Goal: Find specific page/section: Find specific page/section

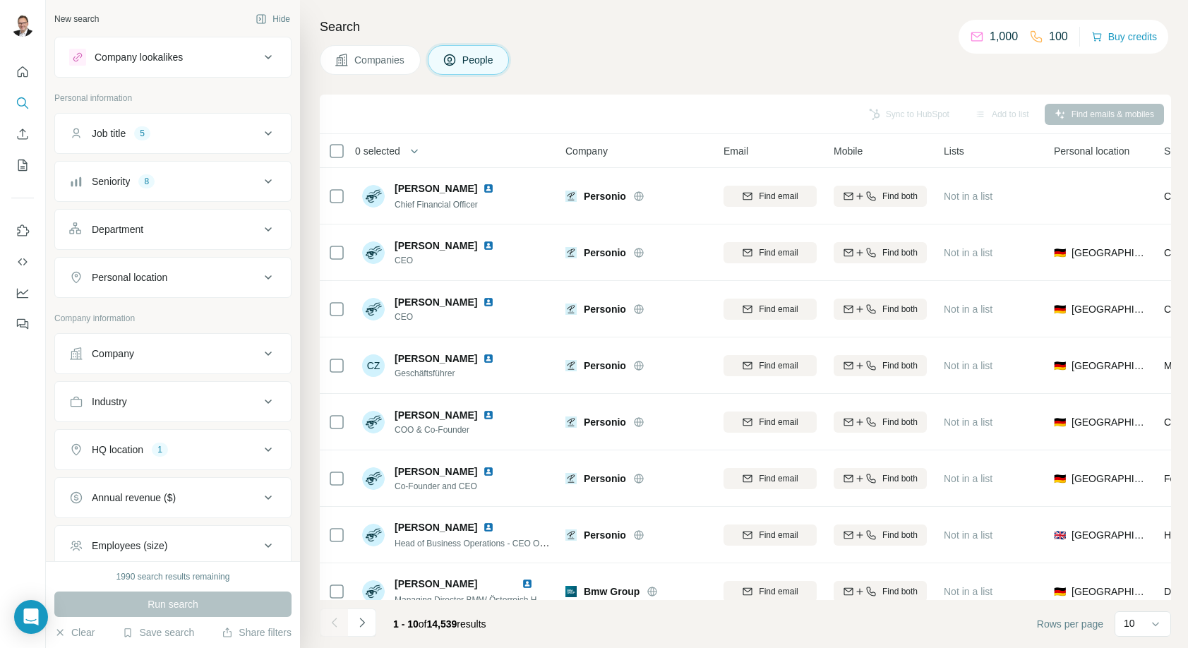
click at [692, 37] on div "Search Companies People Sync to HubSpot Add to list Find emails & mobiles 0 sel…" at bounding box center [744, 324] width 888 height 648
click at [981, 38] on div "1,000" at bounding box center [994, 36] width 48 height 17
click at [380, 64] on span "Companies" at bounding box center [380, 60] width 52 height 14
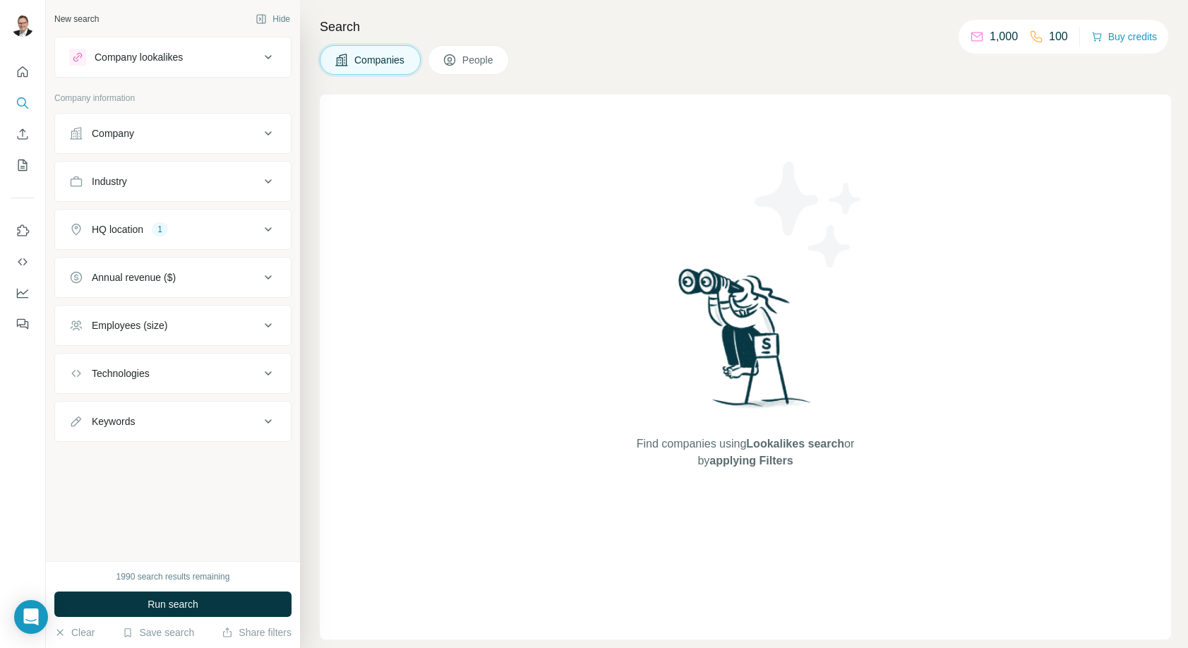
click at [123, 63] on div "Company lookalikes" at bounding box center [139, 57] width 88 height 14
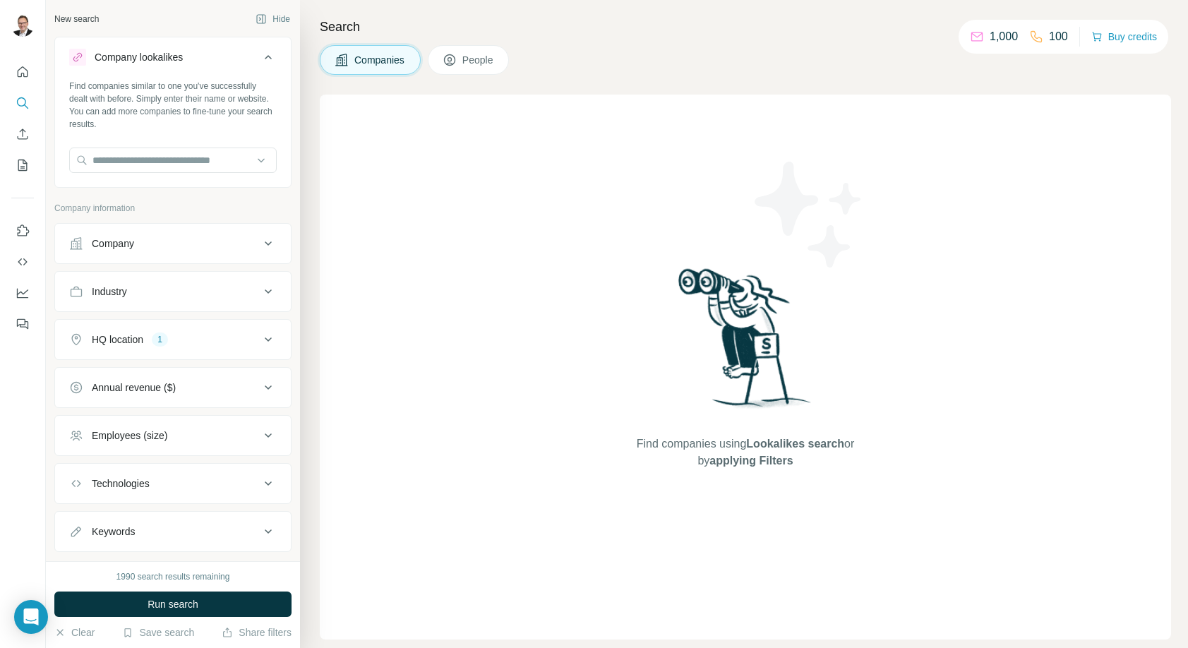
click at [460, 54] on button "People" at bounding box center [469, 60] width 82 height 30
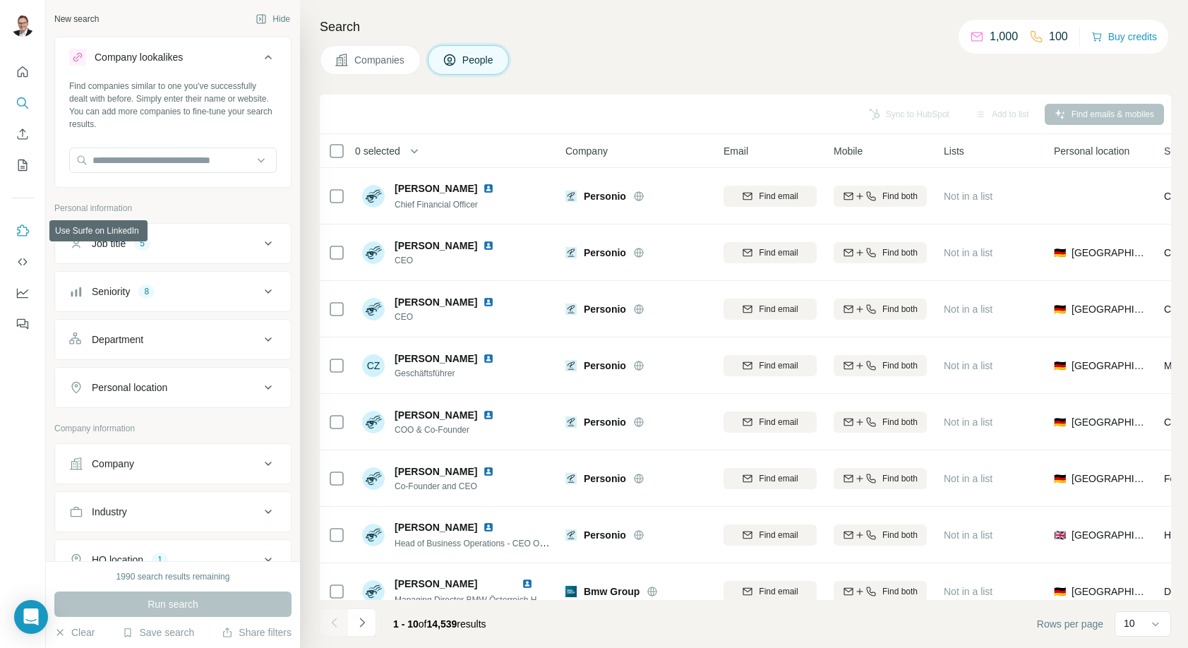
click at [21, 236] on icon "Use Surfe on LinkedIn" at bounding box center [23, 231] width 14 height 14
